Goal: Information Seeking & Learning: Learn about a topic

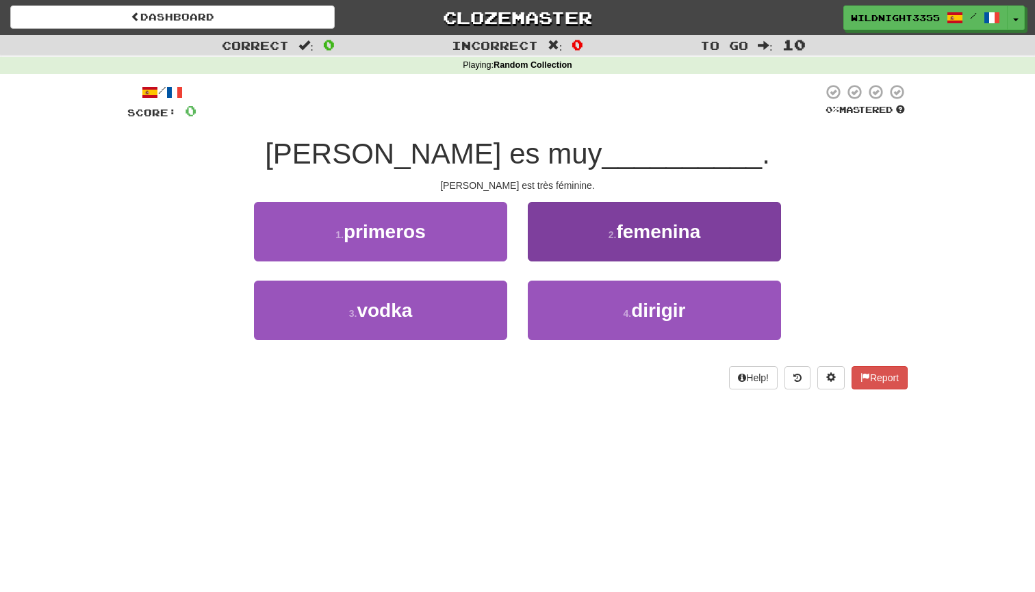
click at [644, 235] on span "femenina" at bounding box center [658, 231] width 84 height 21
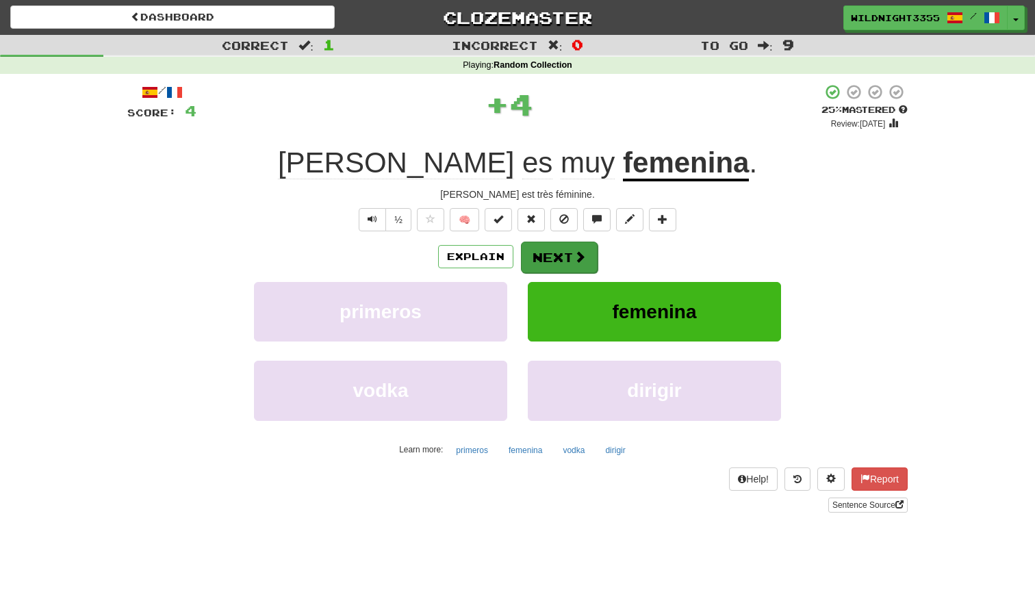
click at [560, 259] on button "Next" at bounding box center [559, 257] width 77 height 31
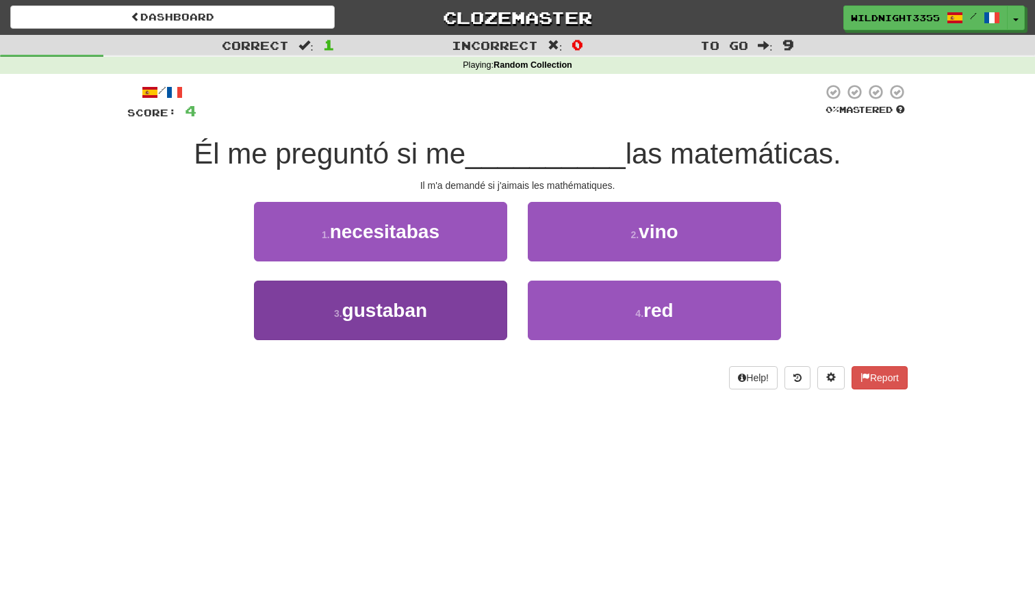
click at [392, 303] on span "gustaban" at bounding box center [384, 310] width 85 height 21
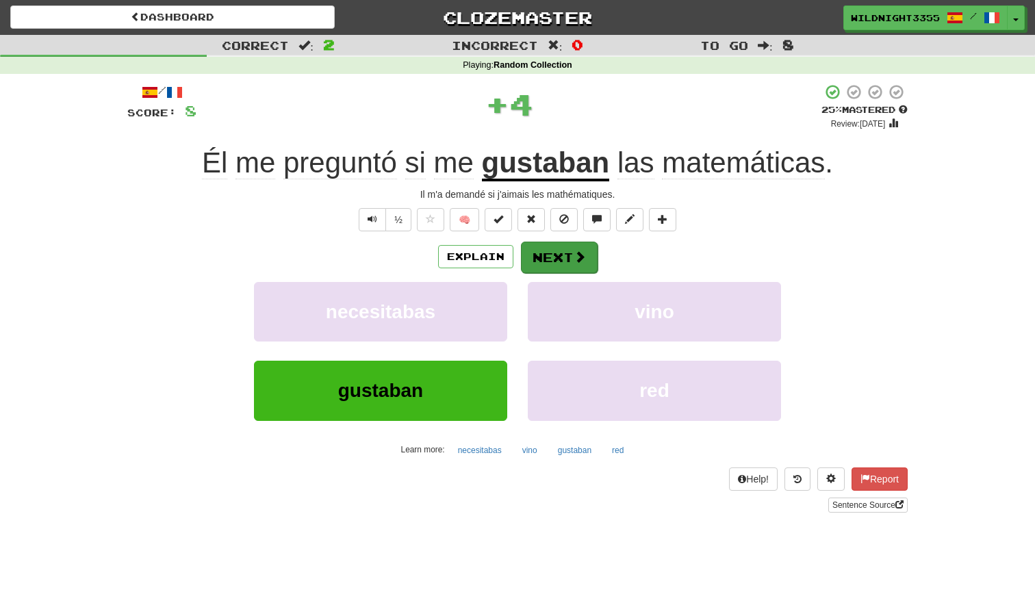
click at [565, 255] on button "Next" at bounding box center [559, 257] width 77 height 31
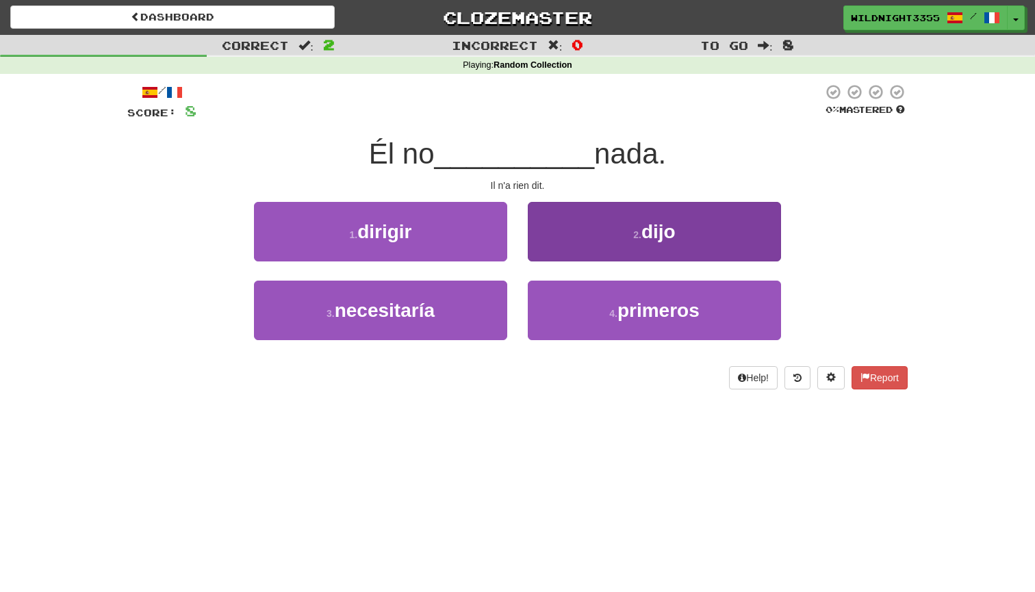
click at [695, 239] on button "2 . dijo" at bounding box center [654, 232] width 253 height 60
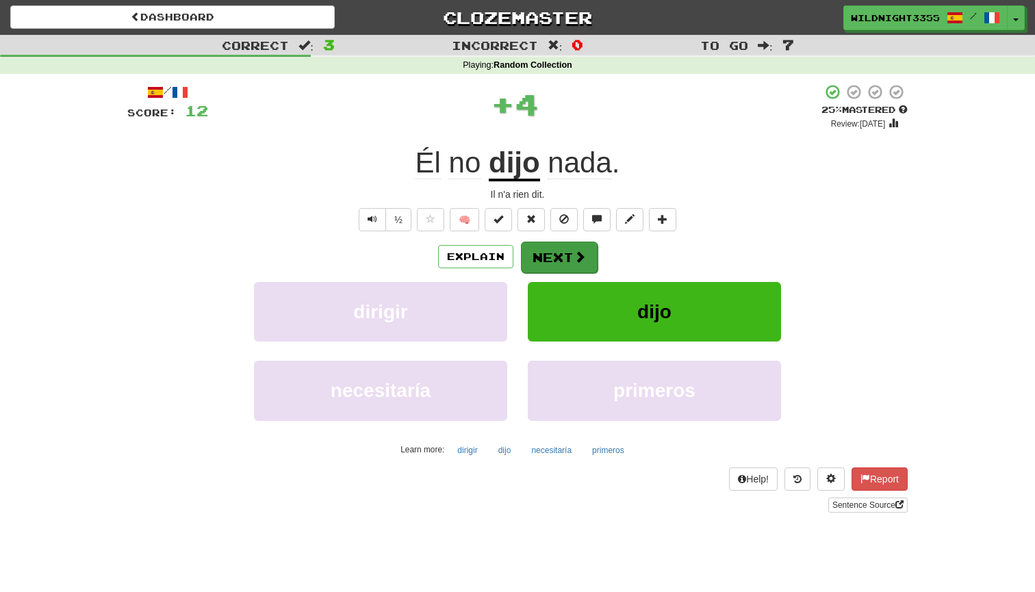
click at [565, 250] on button "Next" at bounding box center [559, 257] width 77 height 31
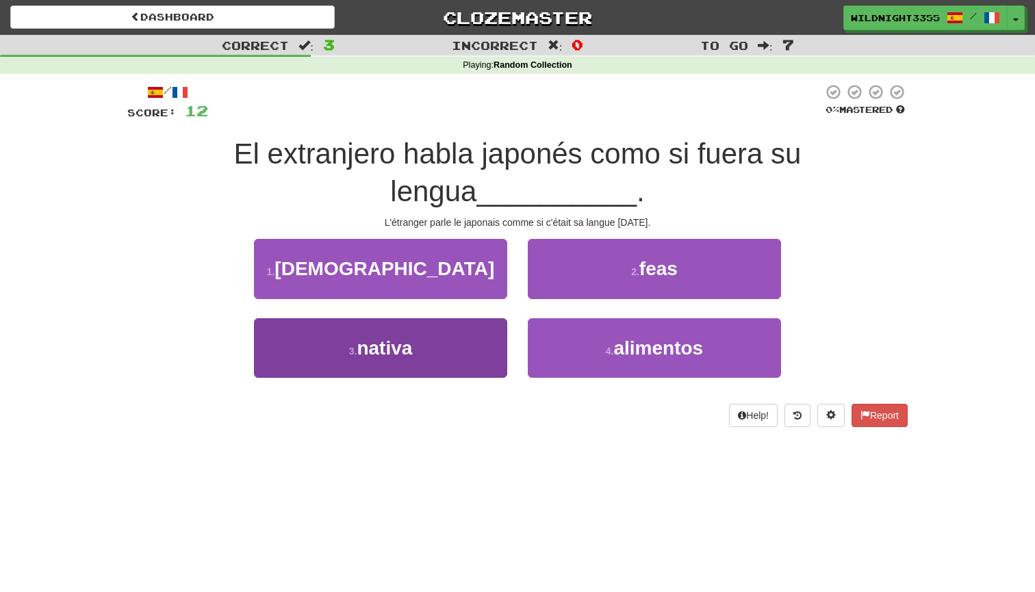
click at [465, 346] on button "3 . nativa" at bounding box center [380, 348] width 253 height 60
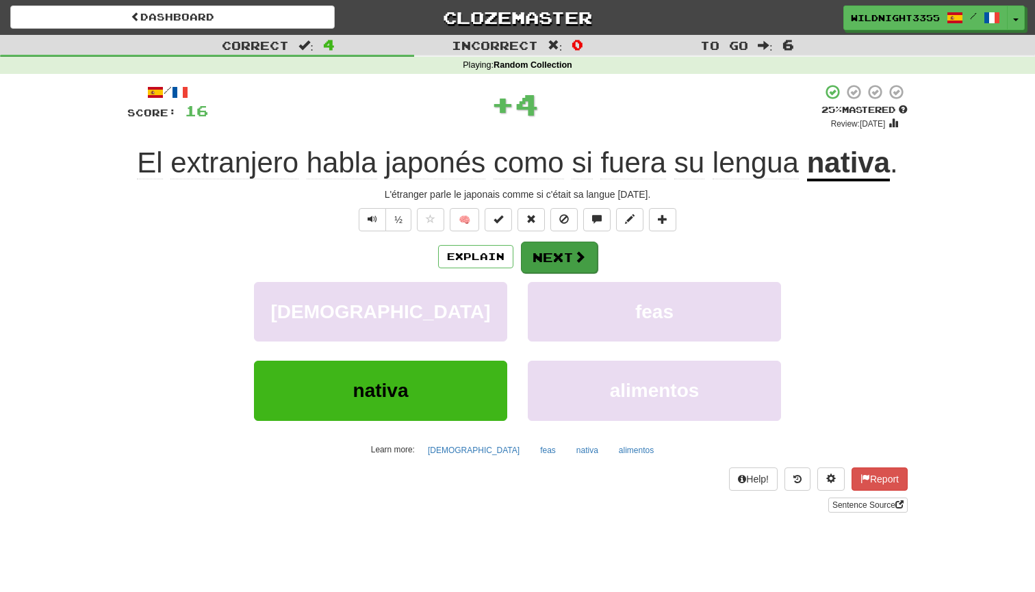
click at [567, 260] on button "Next" at bounding box center [559, 257] width 77 height 31
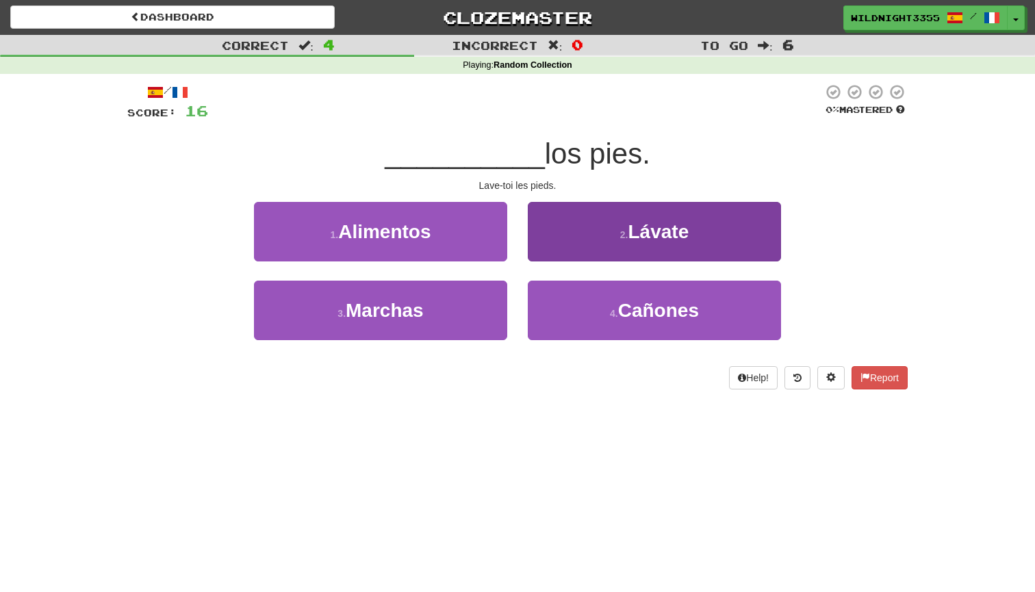
click at [649, 223] on span "Lávate" at bounding box center [658, 231] width 61 height 21
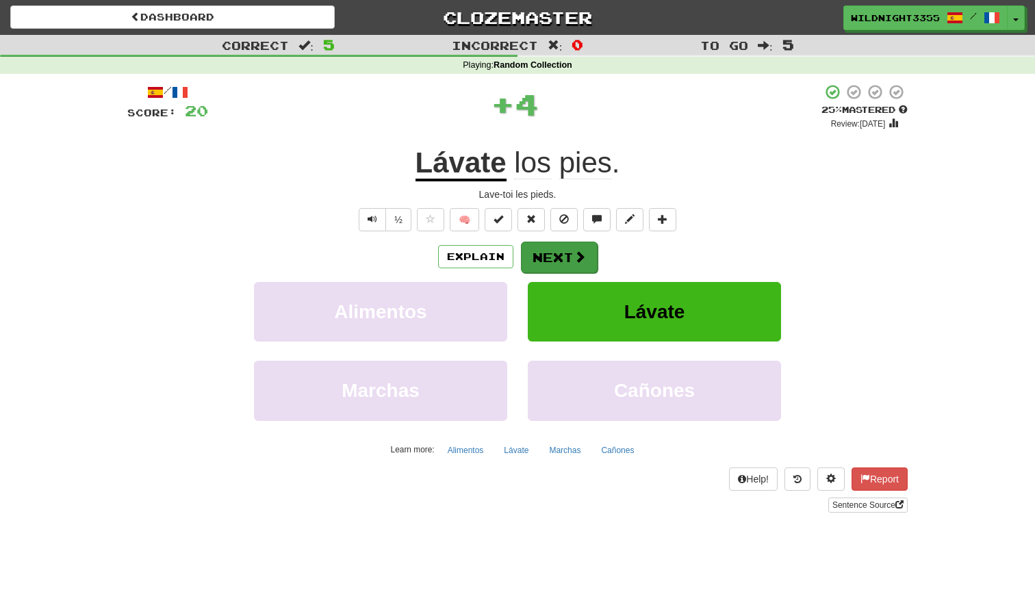
click at [528, 262] on button "Next" at bounding box center [559, 257] width 77 height 31
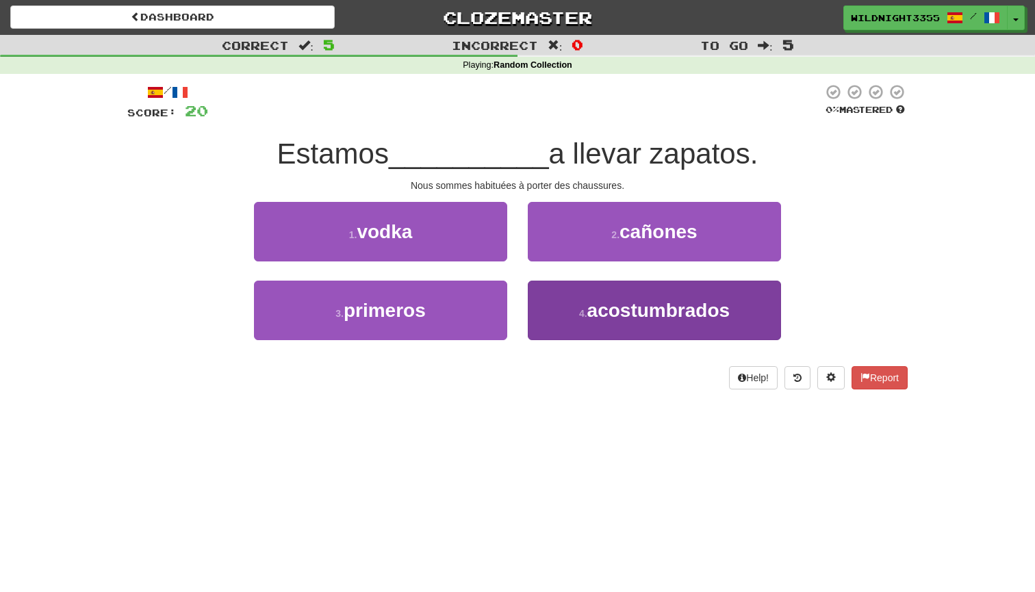
click at [678, 311] on span "acostumbrados" at bounding box center [658, 310] width 143 height 21
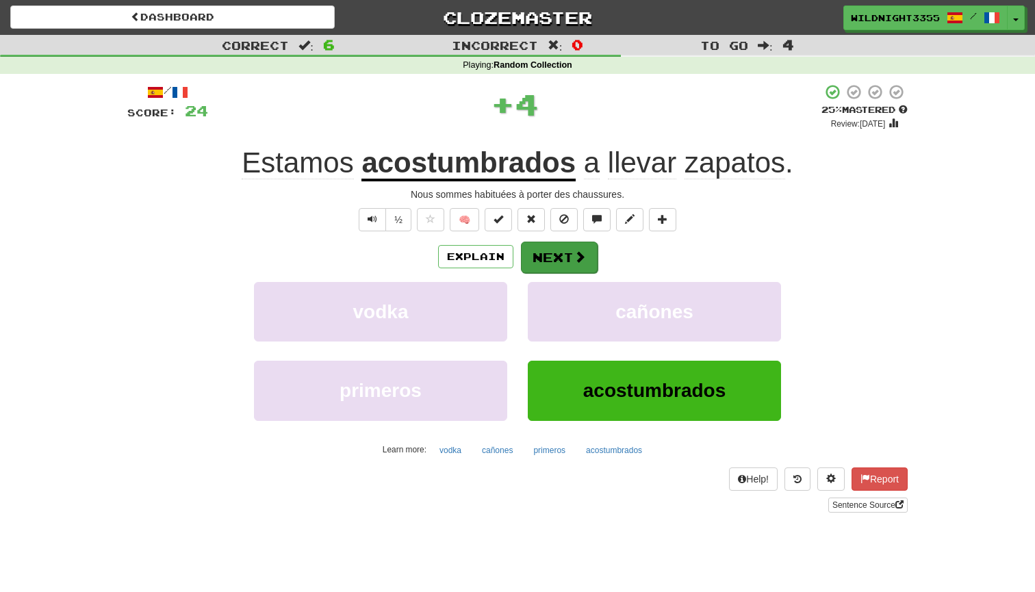
click at [551, 251] on button "Next" at bounding box center [559, 257] width 77 height 31
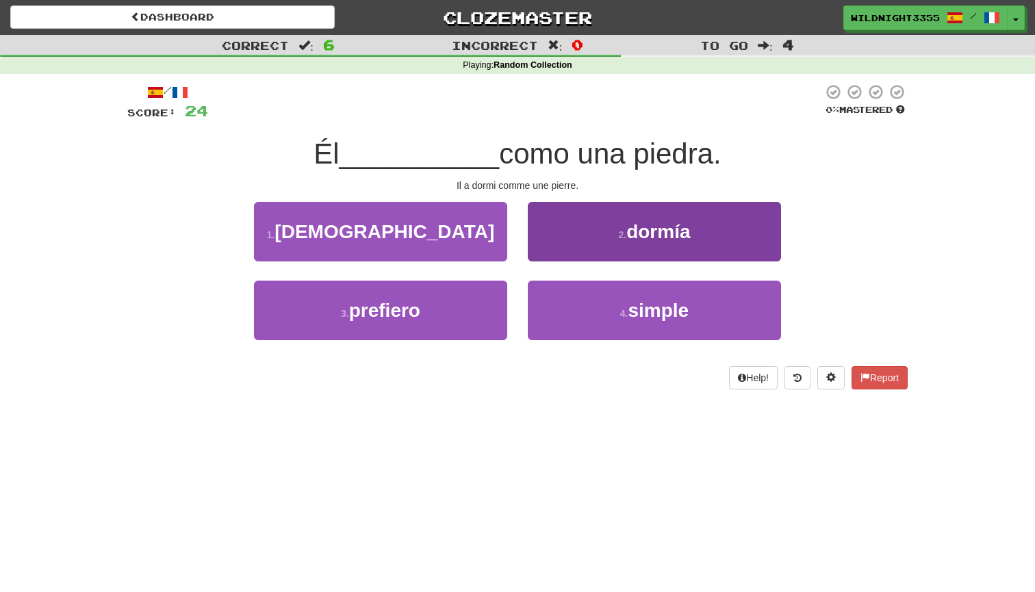
click at [658, 235] on span "dormía" at bounding box center [658, 231] width 64 height 21
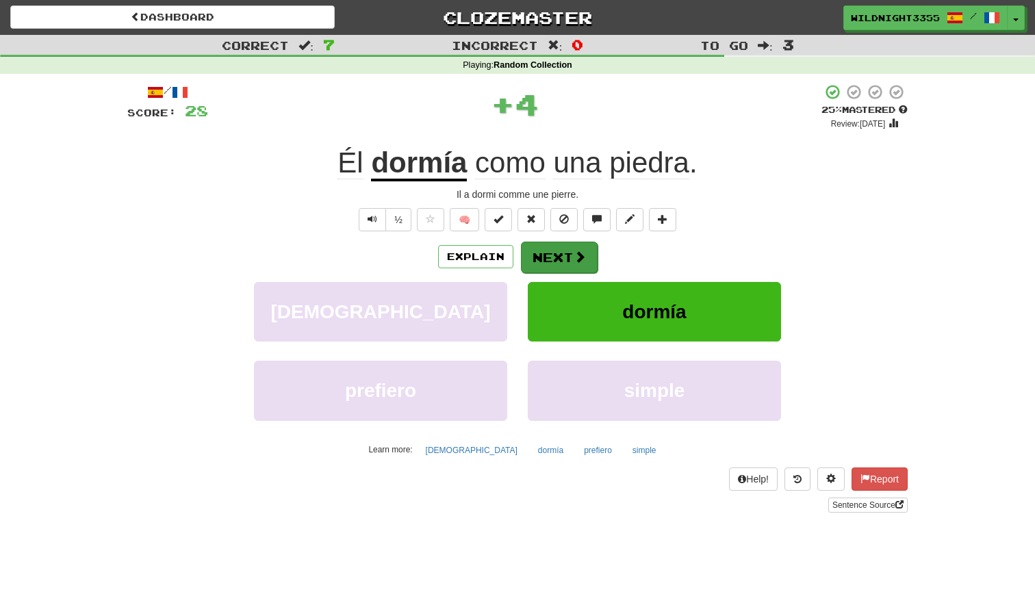
click at [550, 255] on button "Next" at bounding box center [559, 257] width 77 height 31
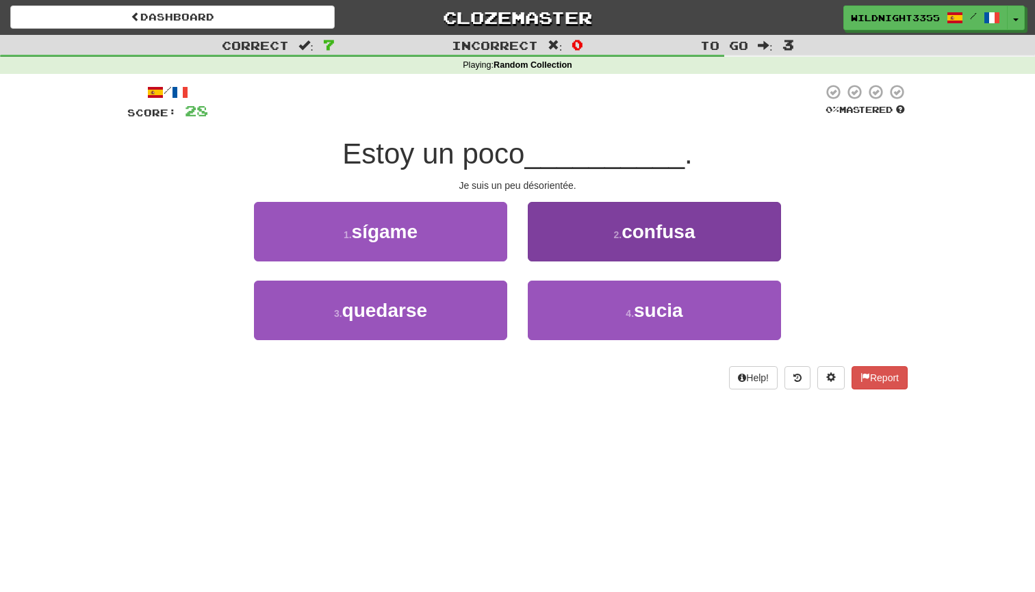
click at [676, 235] on span "confusa" at bounding box center [657, 231] width 73 height 21
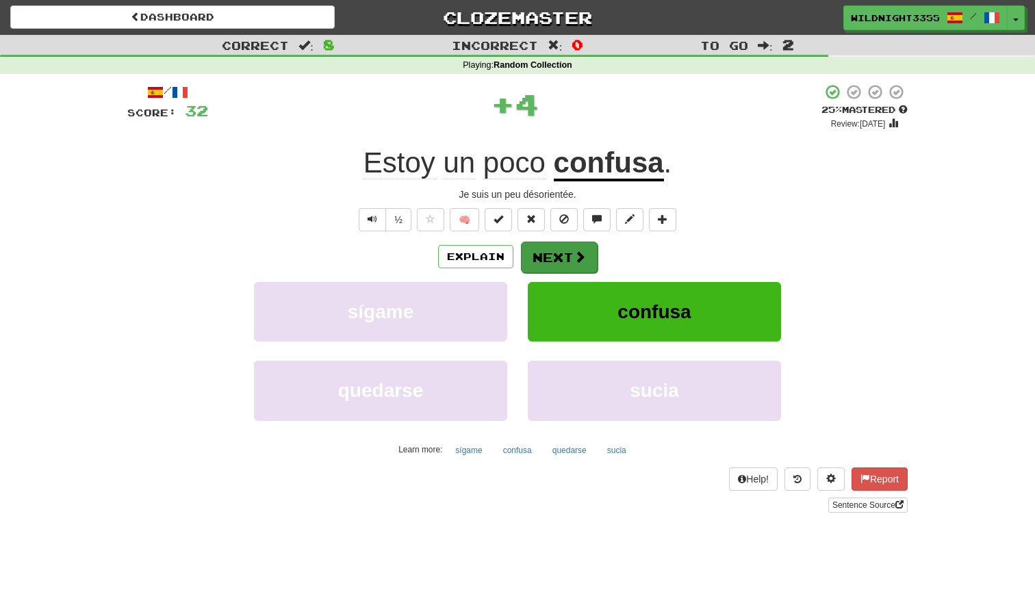
click at [561, 249] on button "Next" at bounding box center [559, 257] width 77 height 31
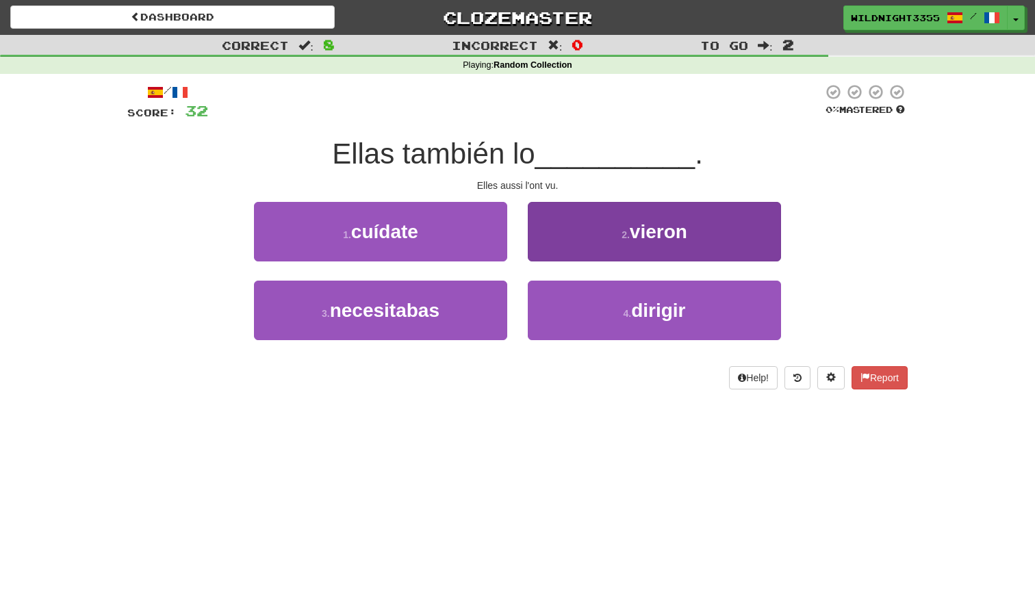
click at [619, 251] on button "2 . vieron" at bounding box center [654, 232] width 253 height 60
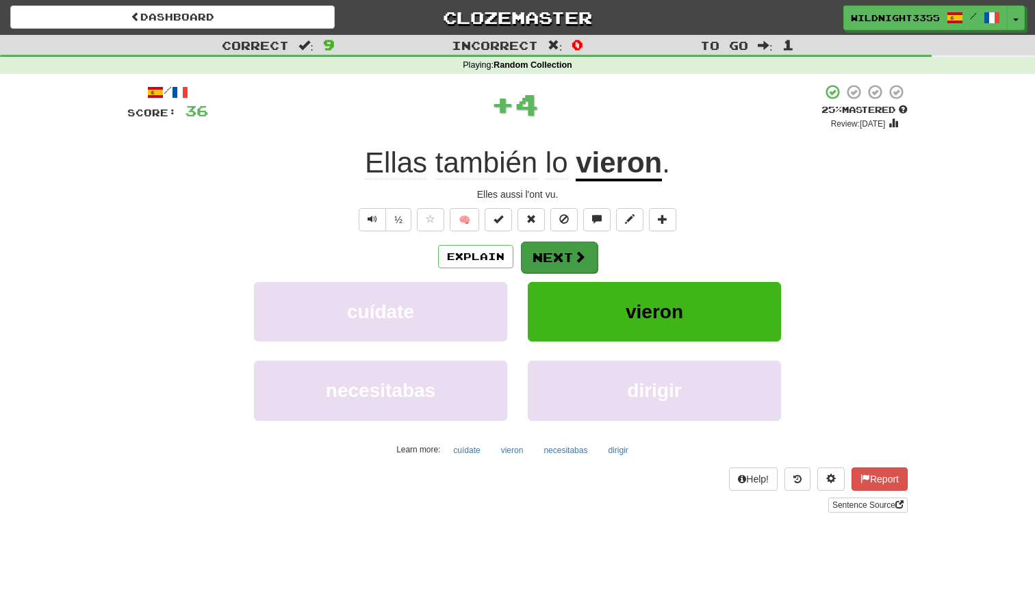
click at [547, 255] on button "Next" at bounding box center [559, 257] width 77 height 31
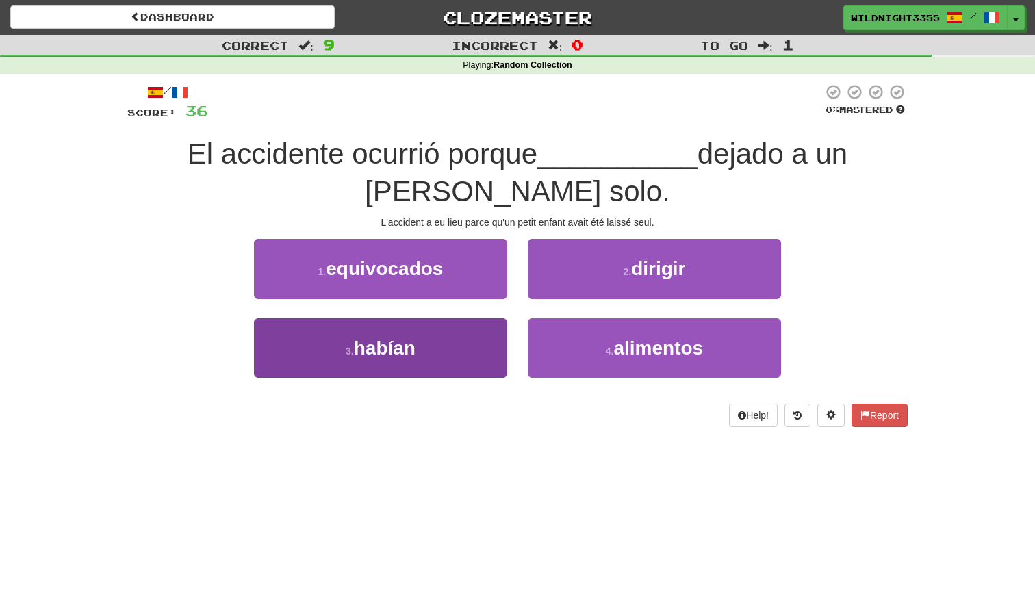
click at [425, 351] on button "3 . habían" at bounding box center [380, 348] width 253 height 60
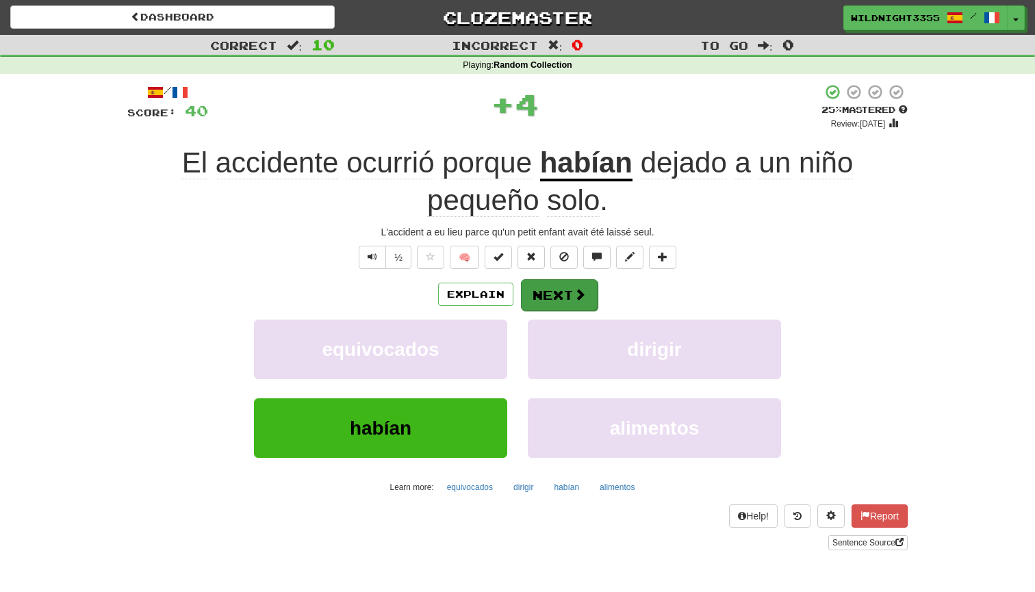
click at [554, 294] on button "Next" at bounding box center [559, 294] width 77 height 31
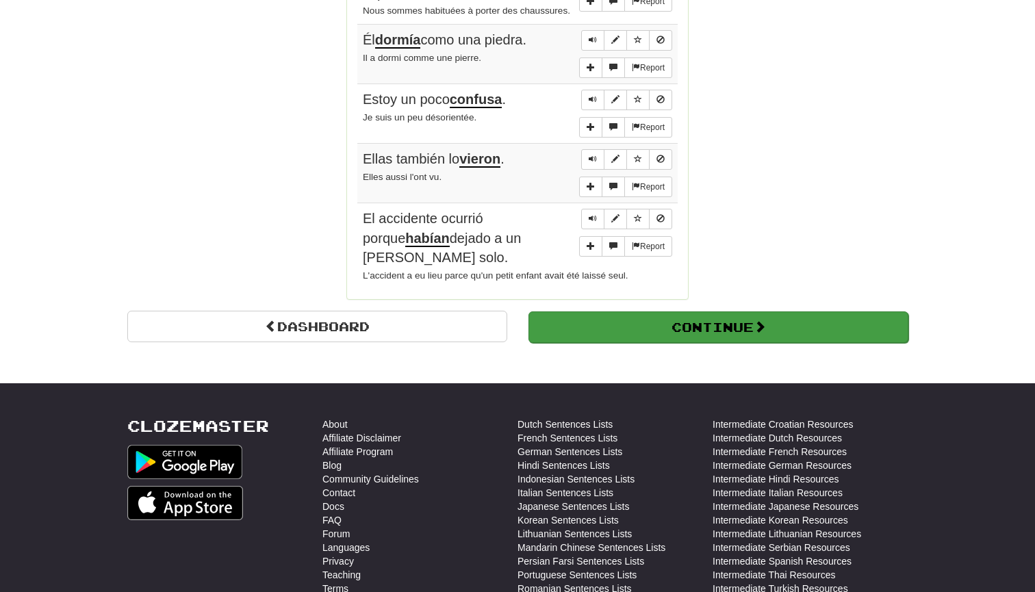
click at [723, 314] on button "Continue" at bounding box center [718, 326] width 380 height 31
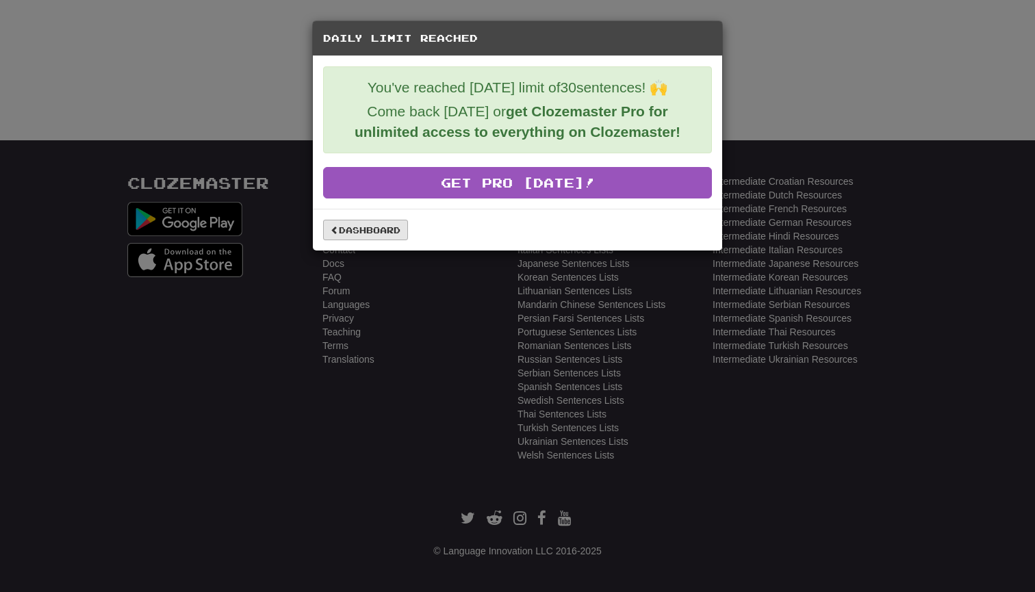
click at [375, 231] on link "Dashboard" at bounding box center [365, 230] width 85 height 21
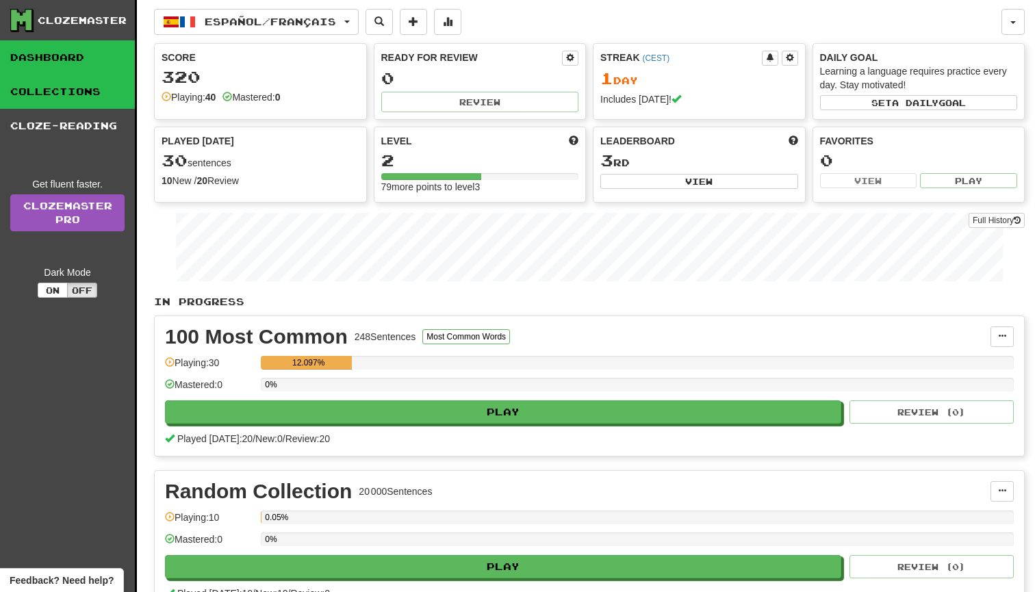
click at [41, 95] on link "Collections" at bounding box center [67, 92] width 135 height 34
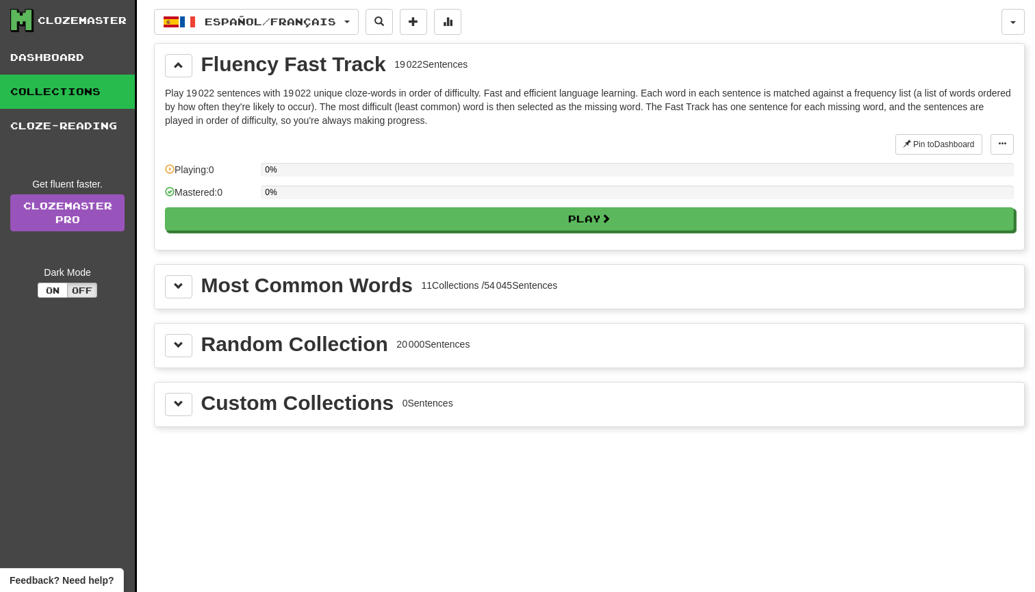
click at [509, 287] on div "11 Collections / 54 045 Sentences" at bounding box center [489, 286] width 136 height 14
click at [172, 287] on button at bounding box center [178, 286] width 27 height 23
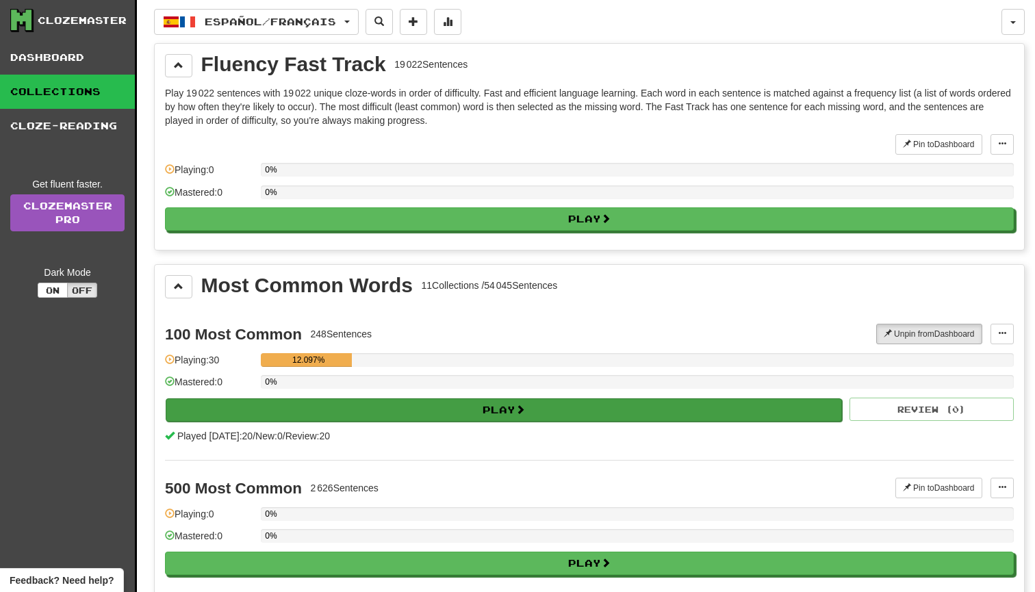
click at [530, 405] on button "Play" at bounding box center [504, 409] width 676 height 23
select select "**"
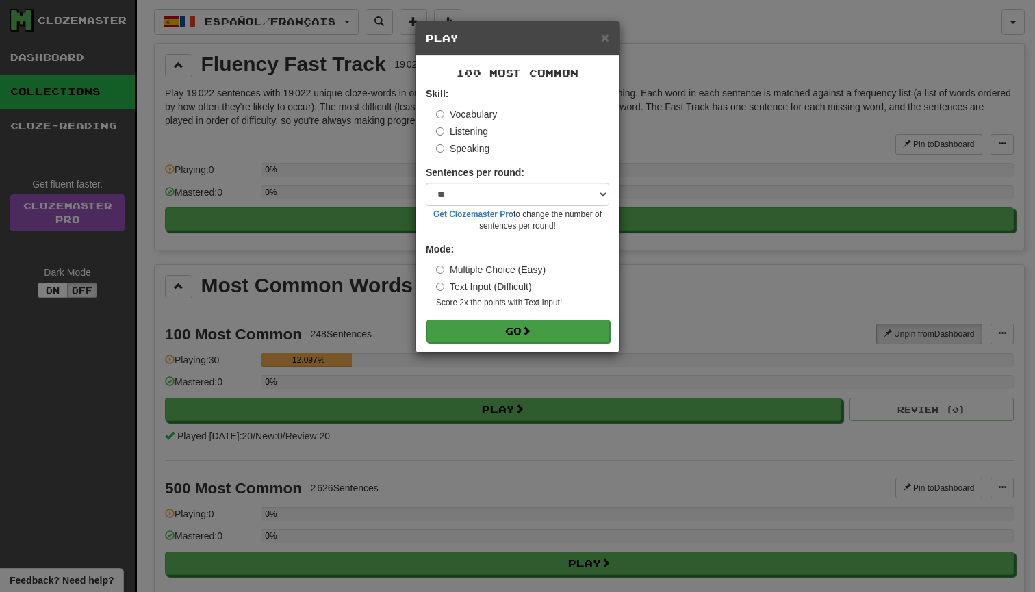
click at [504, 327] on button "Go" at bounding box center [517, 331] width 183 height 23
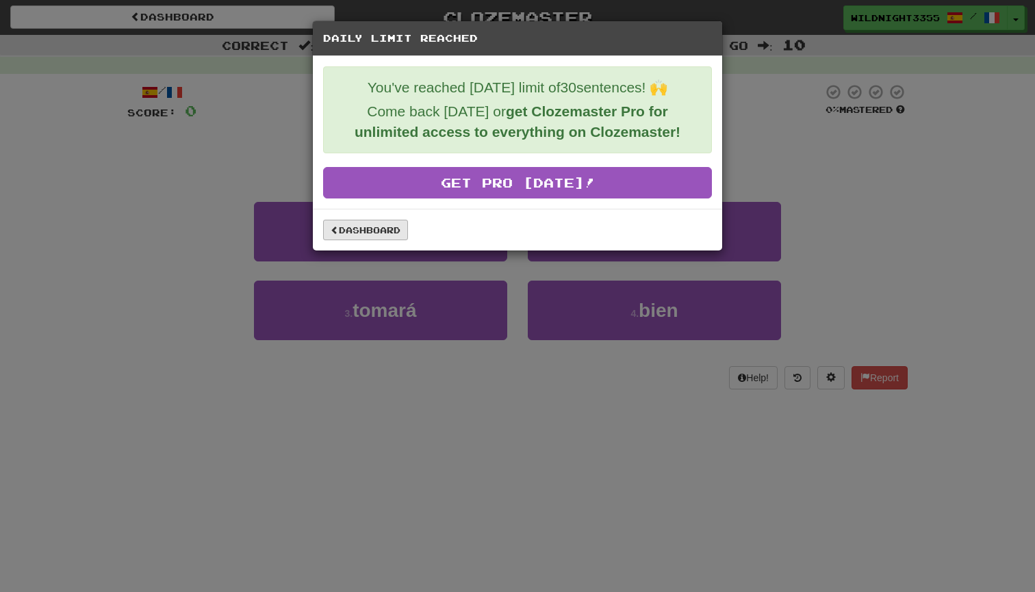
click at [371, 229] on link "Dashboard" at bounding box center [365, 230] width 85 height 21
